Goal: Contribute content: Contribute content

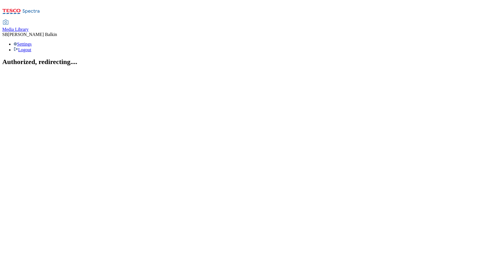
click at [29, 27] on span "Media Library" at bounding box center [15, 29] width 26 height 5
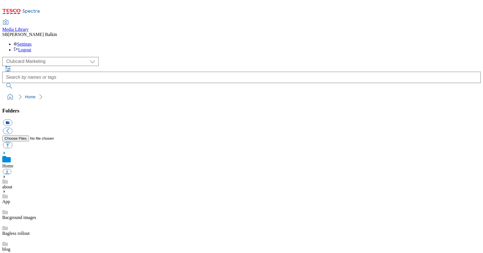
scroll to position [1, 0]
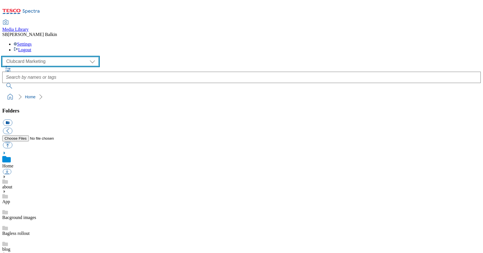
click at [37, 57] on select "Clubcard Marketing Dotcom UK FnF Stores GHS Marketing UK GHS Product UK GHS ROI…" at bounding box center [50, 61] width 96 height 9
click at [4, 57] on select "Clubcard Marketing Dotcom UK FnF Stores GHS Marketing UK GHS Product UK GHS ROI…" at bounding box center [50, 61] width 96 height 9
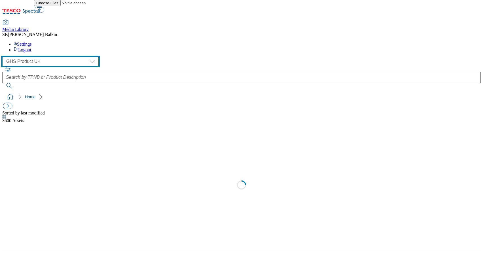
click at [37, 57] on select "Clubcard Marketing Dotcom UK FnF Stores GHS Marketing UK GHS Product UK GHS ROI…" at bounding box center [50, 61] width 96 height 9
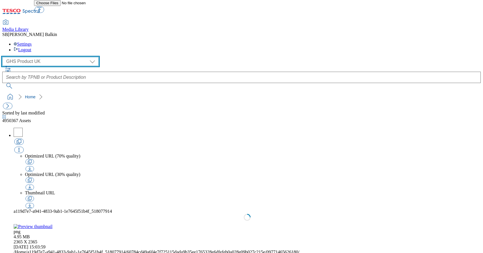
select select "flare-ghs-mktg"
click at [4, 57] on select "Clubcard Marketing Dotcom UK FnF Stores GHS Marketing UK GHS Product UK GHS ROI…" at bounding box center [50, 61] width 96 height 9
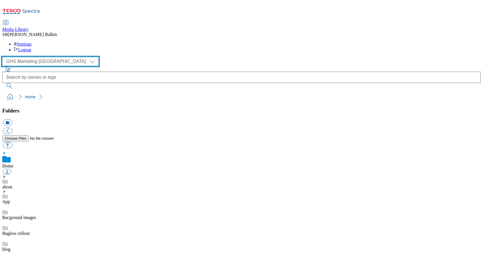
scroll to position [1, 0]
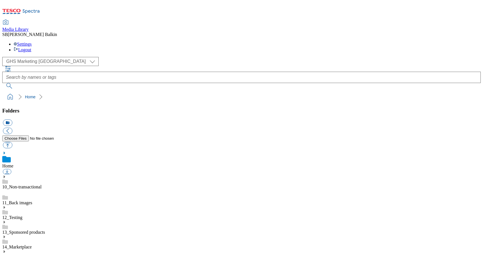
click at [6, 250] on icon at bounding box center [4, 252] width 4 height 4
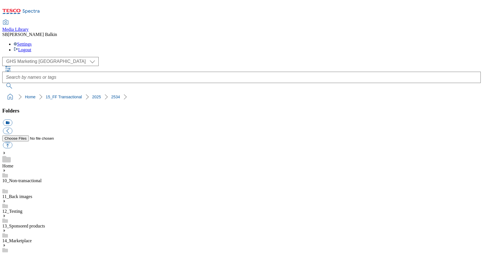
scroll to position [26, 0]
click at [12, 120] on button "icon_new_folder" at bounding box center [7, 123] width 9 height 7
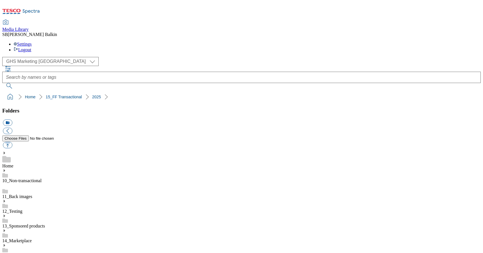
type input "2535"
click at [12, 120] on button "icon_new_folder" at bounding box center [7, 123] width 9 height 7
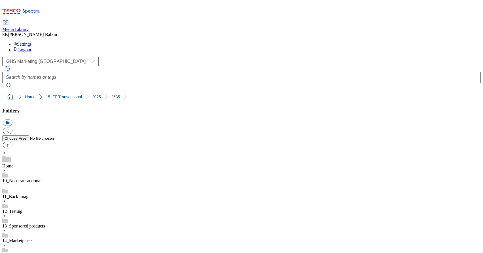
type input "Xmas Gifting BL"
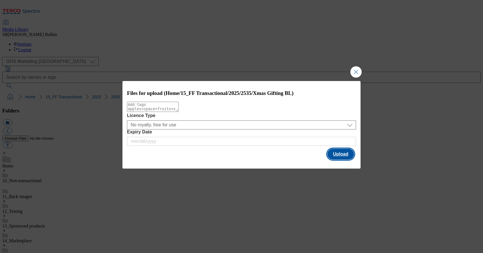
click at [339, 153] on button "Upload" at bounding box center [341, 154] width 27 height 11
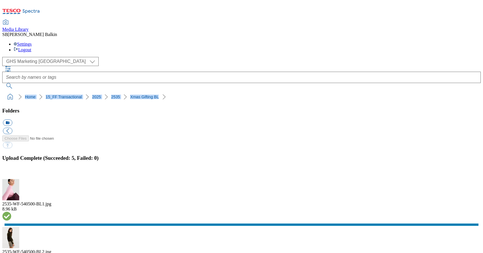
drag, startPoint x: 2, startPoint y: 54, endPoint x: 138, endPoint y: 54, distance: 136.4
click at [138, 92] on nav "Home 15_FF Transactional 2025 2535 Xmas Gifting BL" at bounding box center [241, 97] width 479 height 11
copy ol "Home 15_FF Transactional 2025 2535 Xmas Gifting BL"
click at [11, 173] on button "button" at bounding box center [7, 175] width 9 height 5
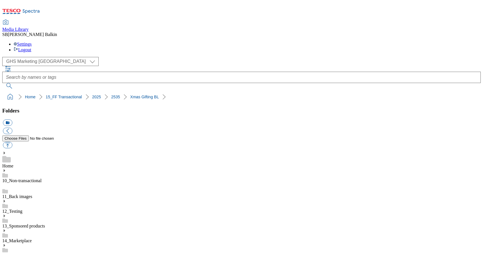
click at [164, 92] on ol "Home 15_FF Transactional 2025 2535 Xmas Gifting BL" at bounding box center [243, 97] width 475 height 11
